Goal: Book appointment/travel/reservation

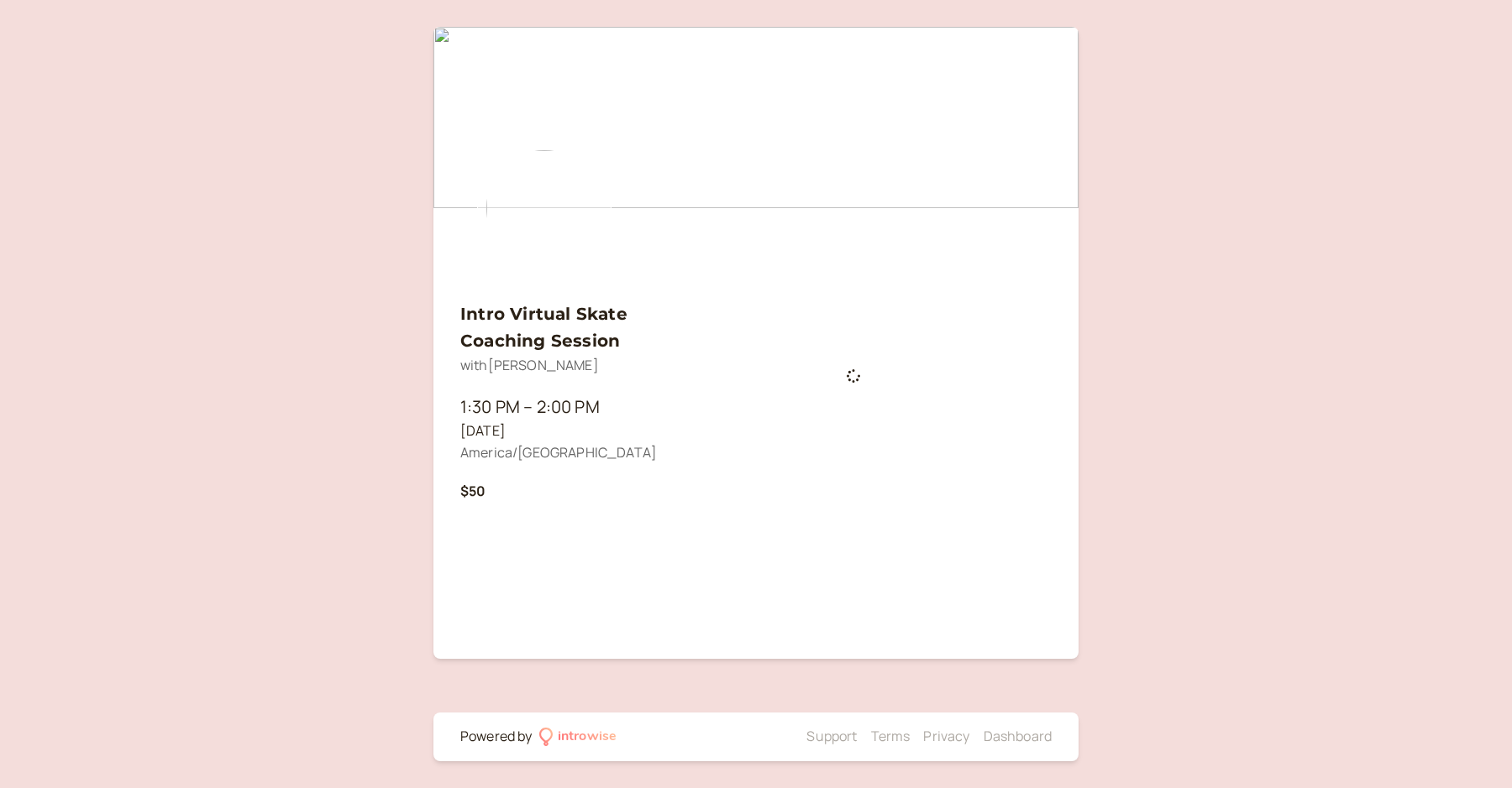
scroll to position [947, 0]
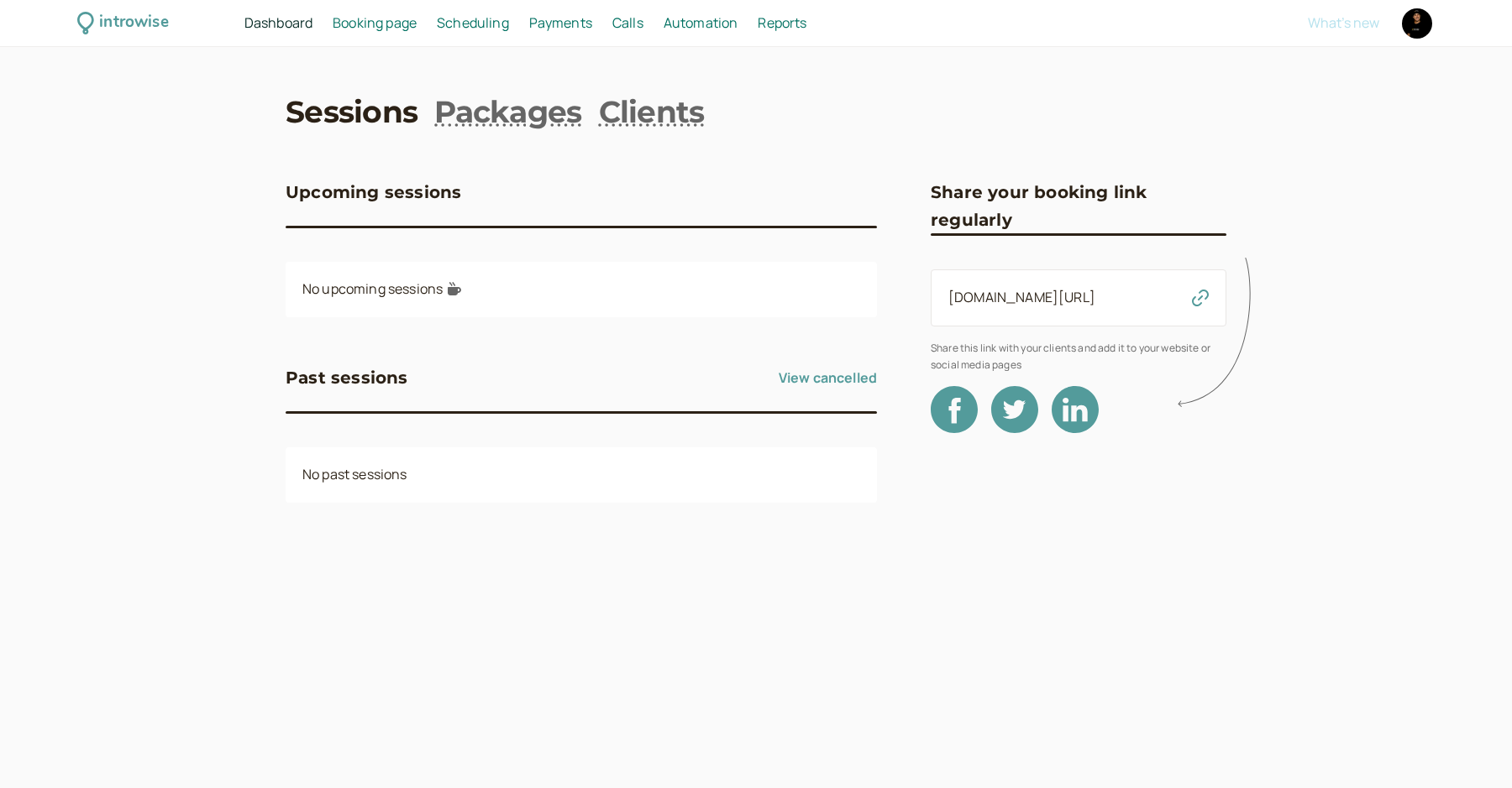
click at [1197, 302] on icon at bounding box center [1219, 333] width 84 height 166
click at [1201, 302] on icon at bounding box center [1219, 333] width 84 height 166
click at [1201, 301] on icon at bounding box center [1219, 333] width 84 height 166
click at [1095, 301] on link "introwise.com/coachdannyvirtual" at bounding box center [1021, 296] width 147 height 18
